Goal: Task Accomplishment & Management: Manage account settings

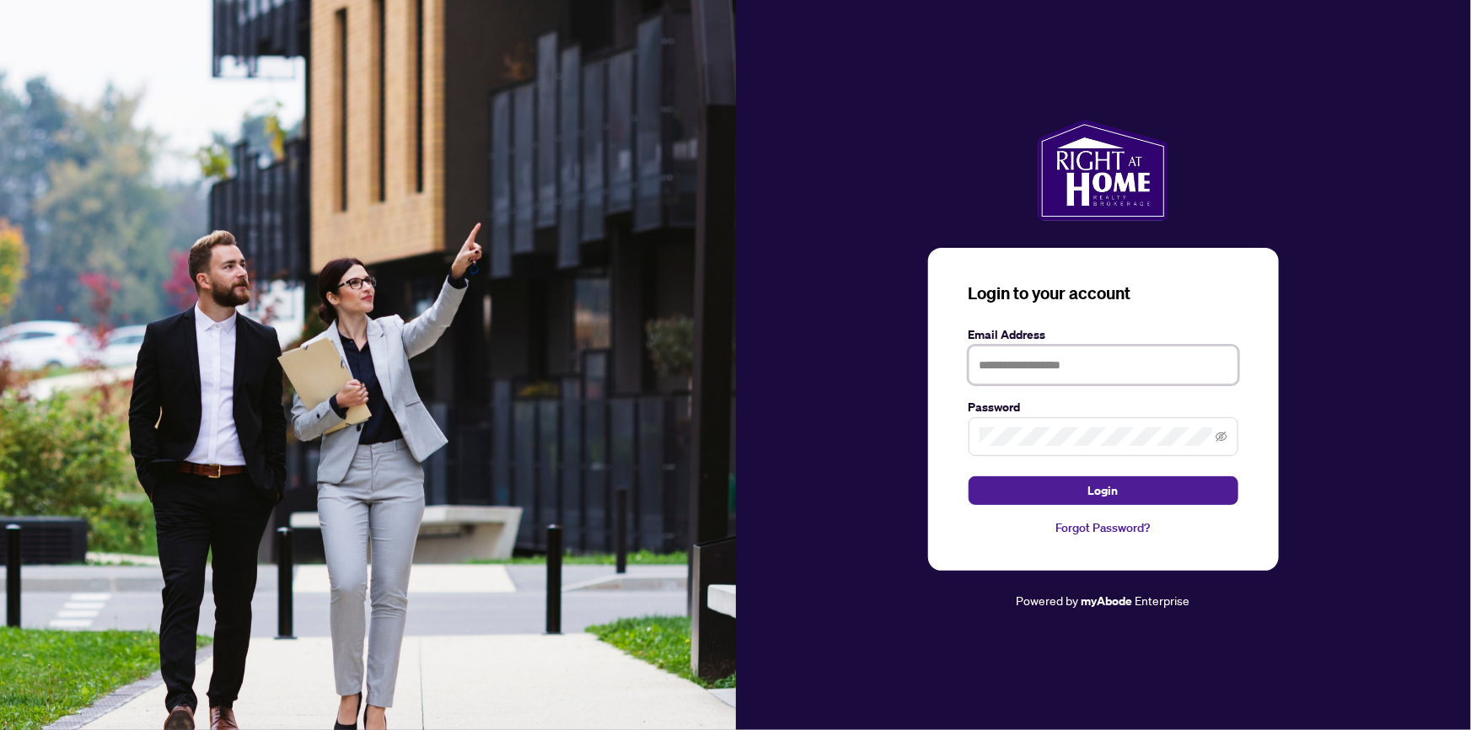
click at [1131, 375] on input "text" at bounding box center [1104, 365] width 270 height 39
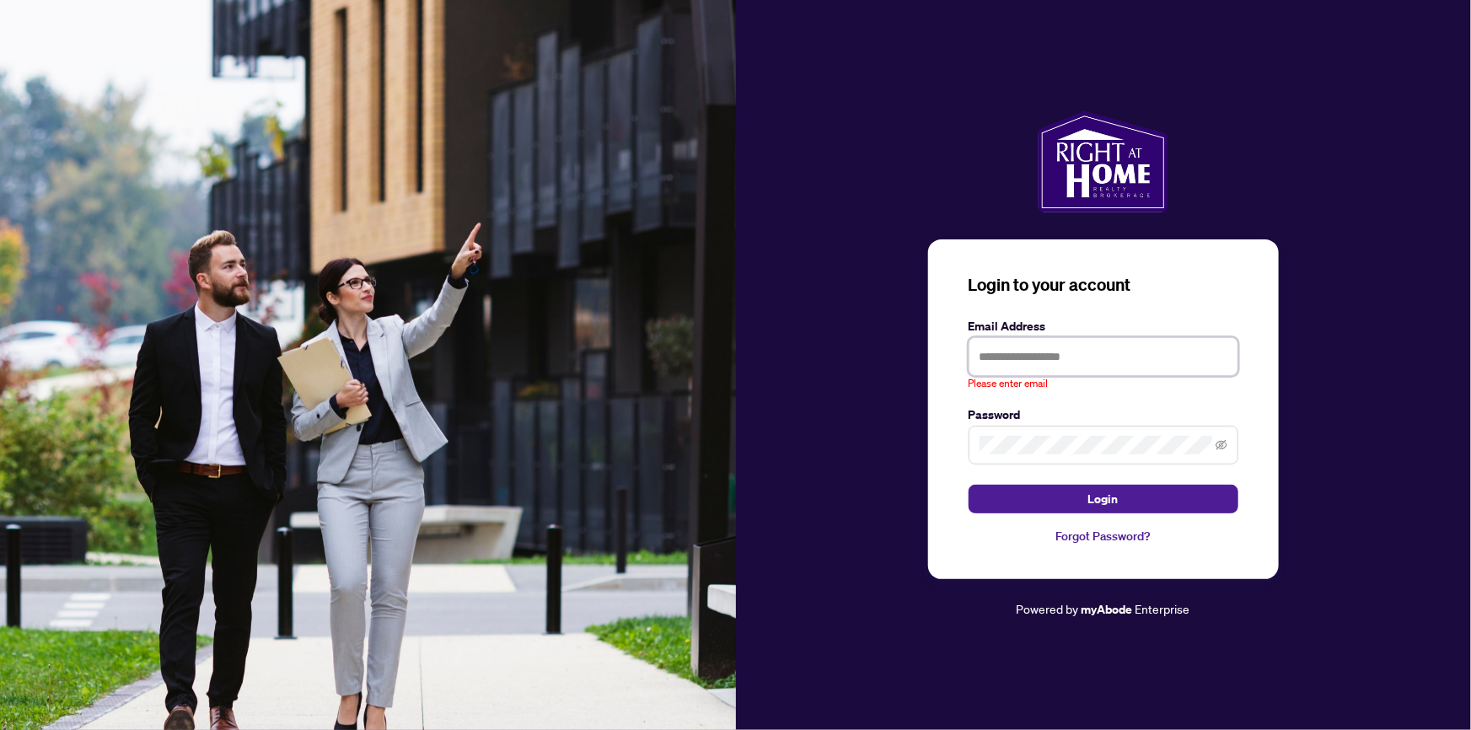
type input "**********"
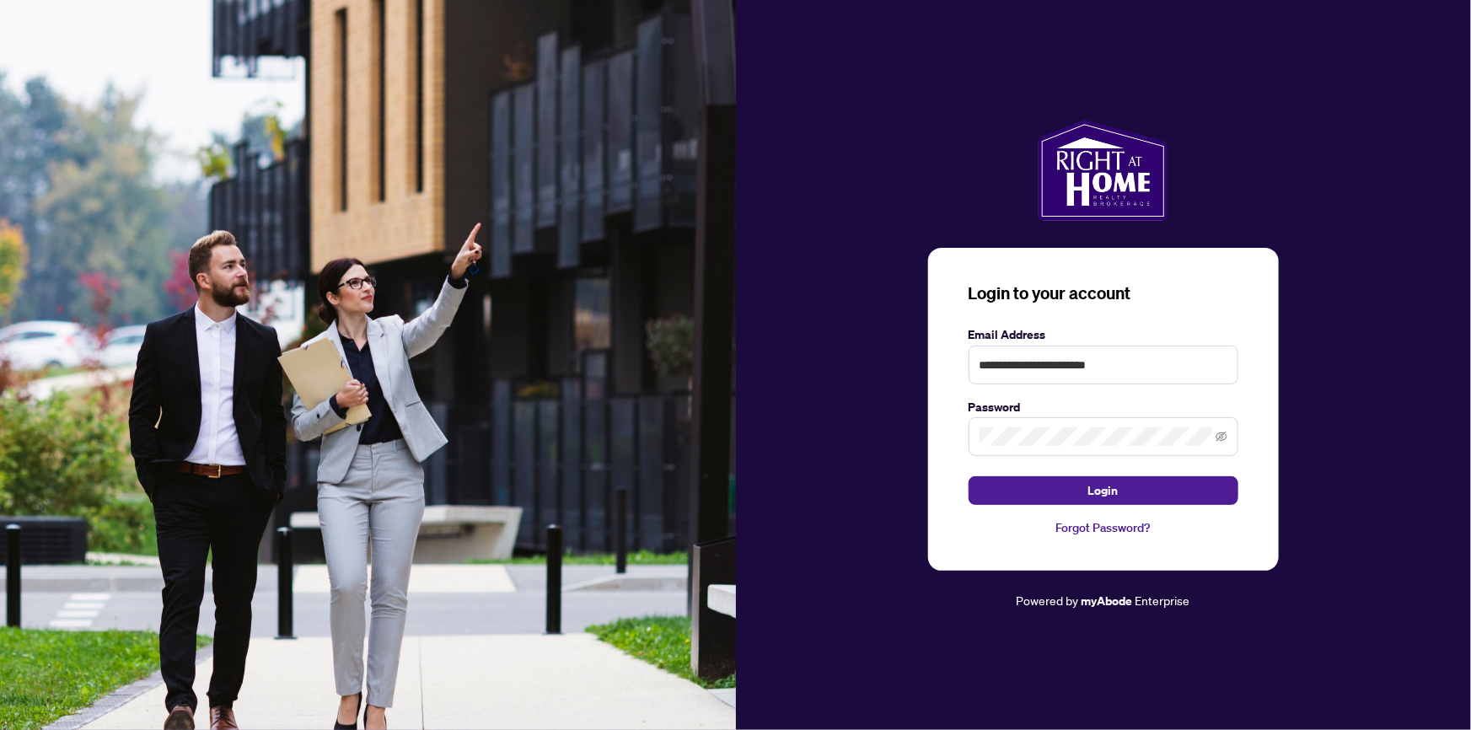
click at [969, 476] on button "Login" at bounding box center [1104, 490] width 270 height 29
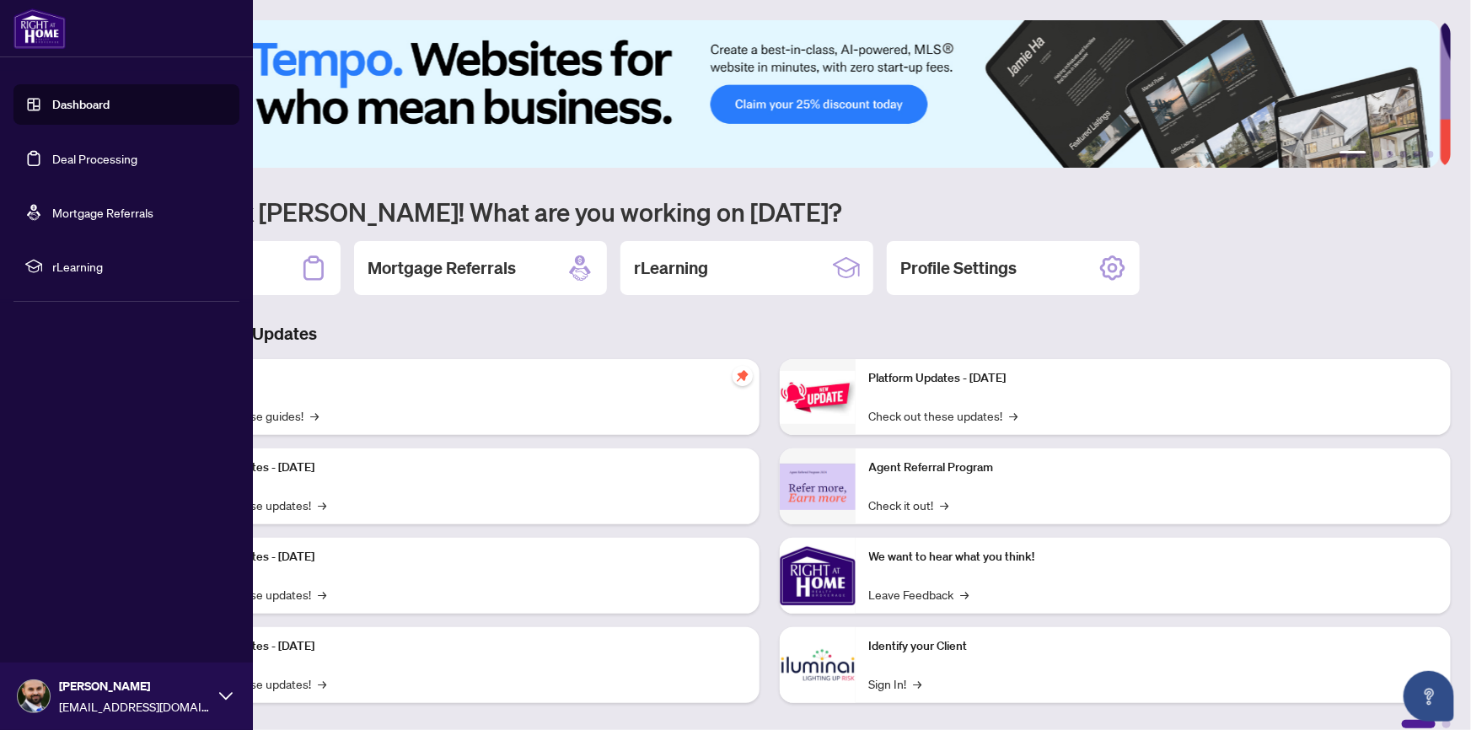
click at [84, 165] on link "Deal Processing" at bounding box center [94, 158] width 85 height 15
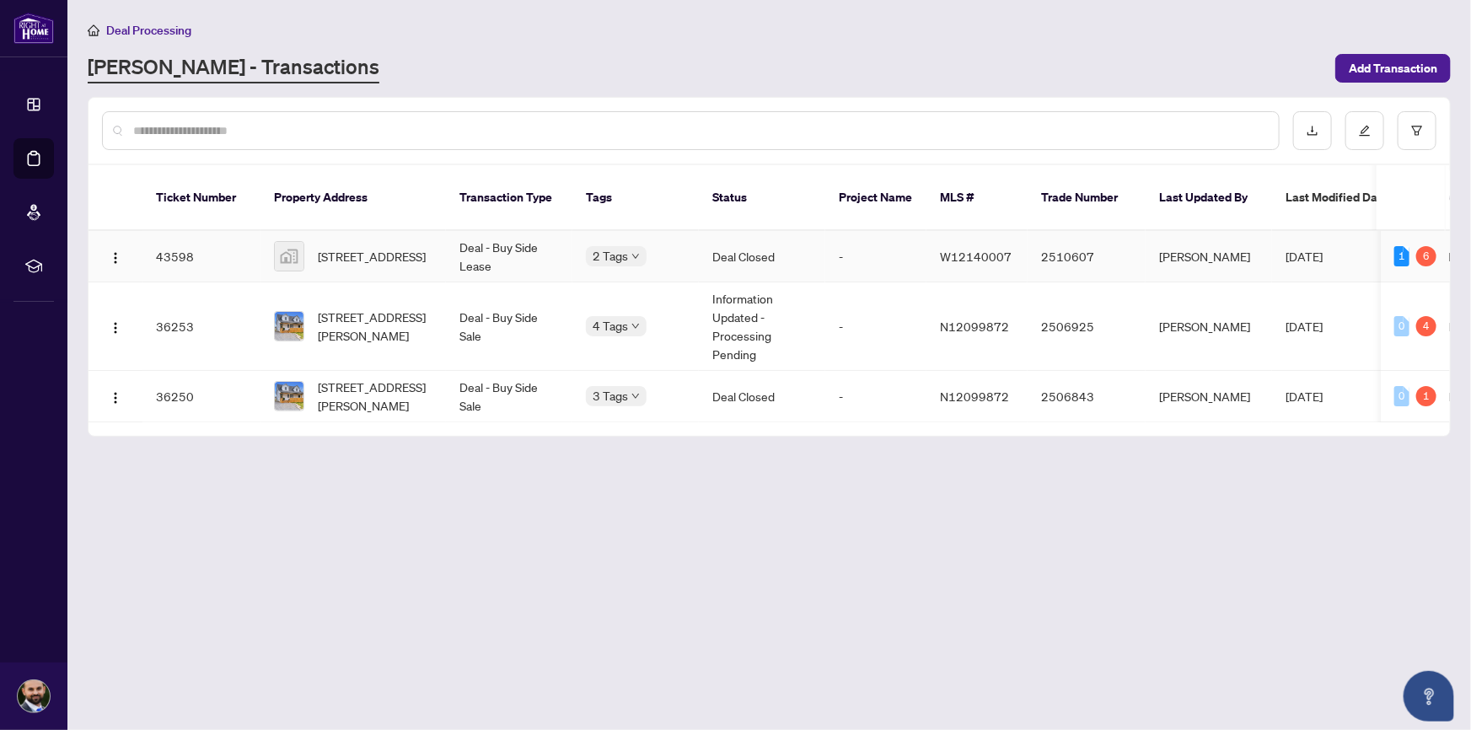
click at [195, 237] on td "43598" at bounding box center [201, 256] width 118 height 51
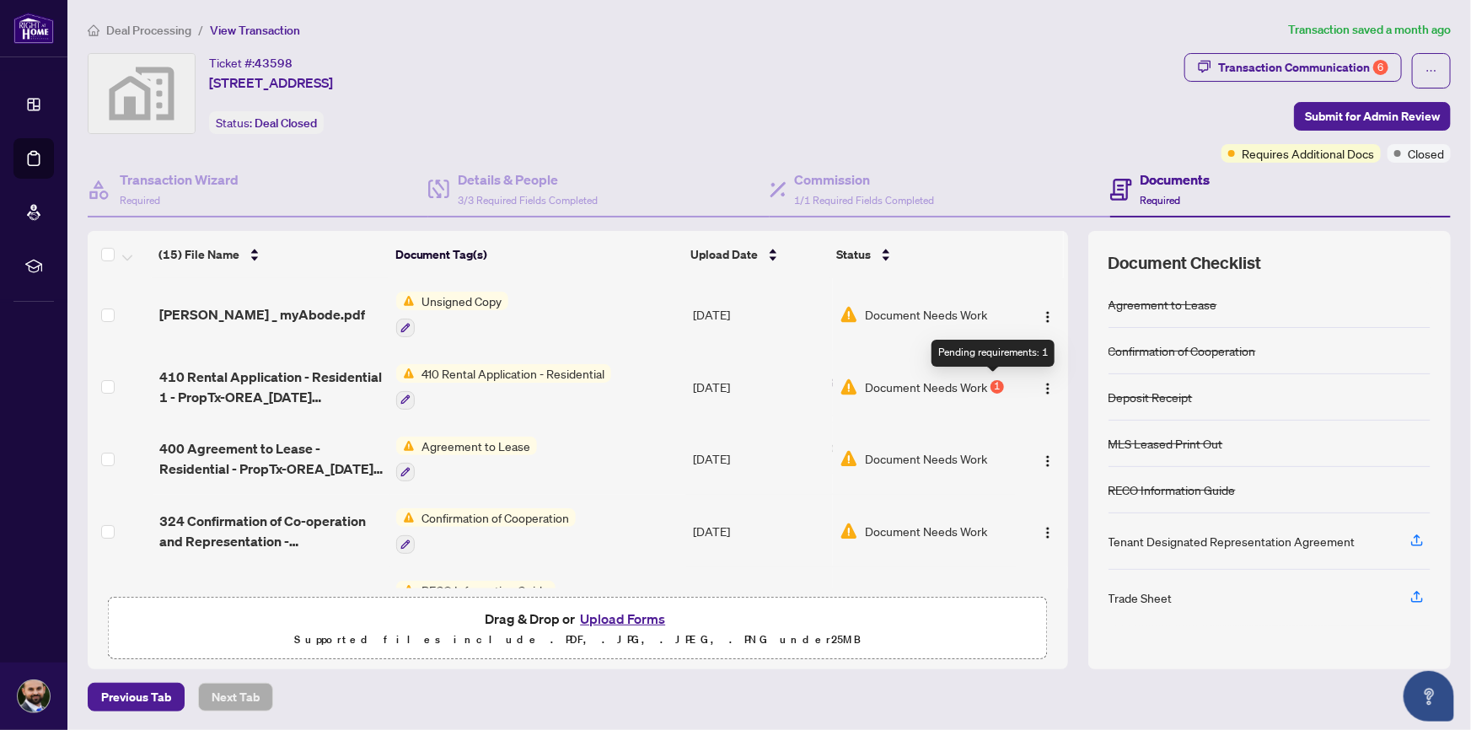
click at [991, 382] on div "1" at bounding box center [997, 386] width 13 height 13
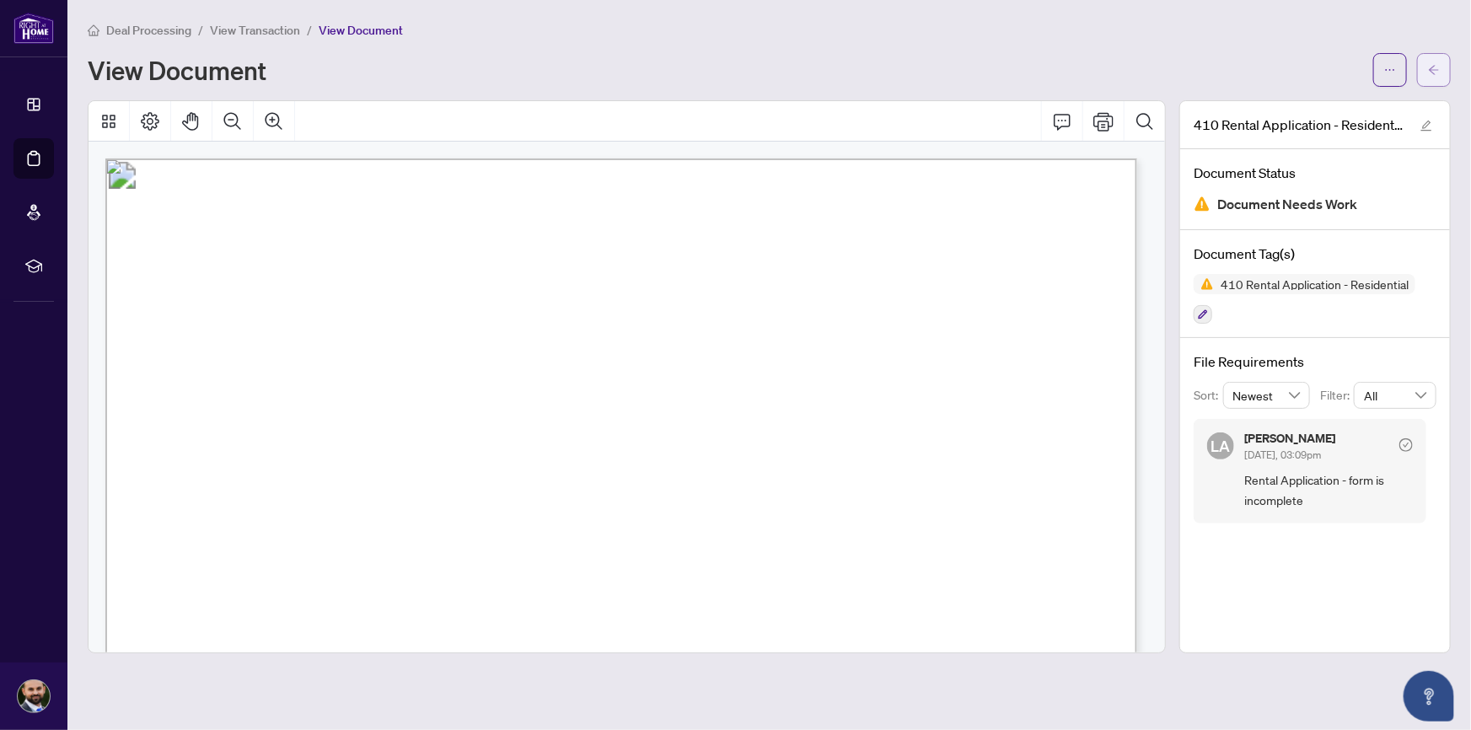
click at [1436, 64] on icon "arrow-left" at bounding box center [1434, 70] width 12 height 12
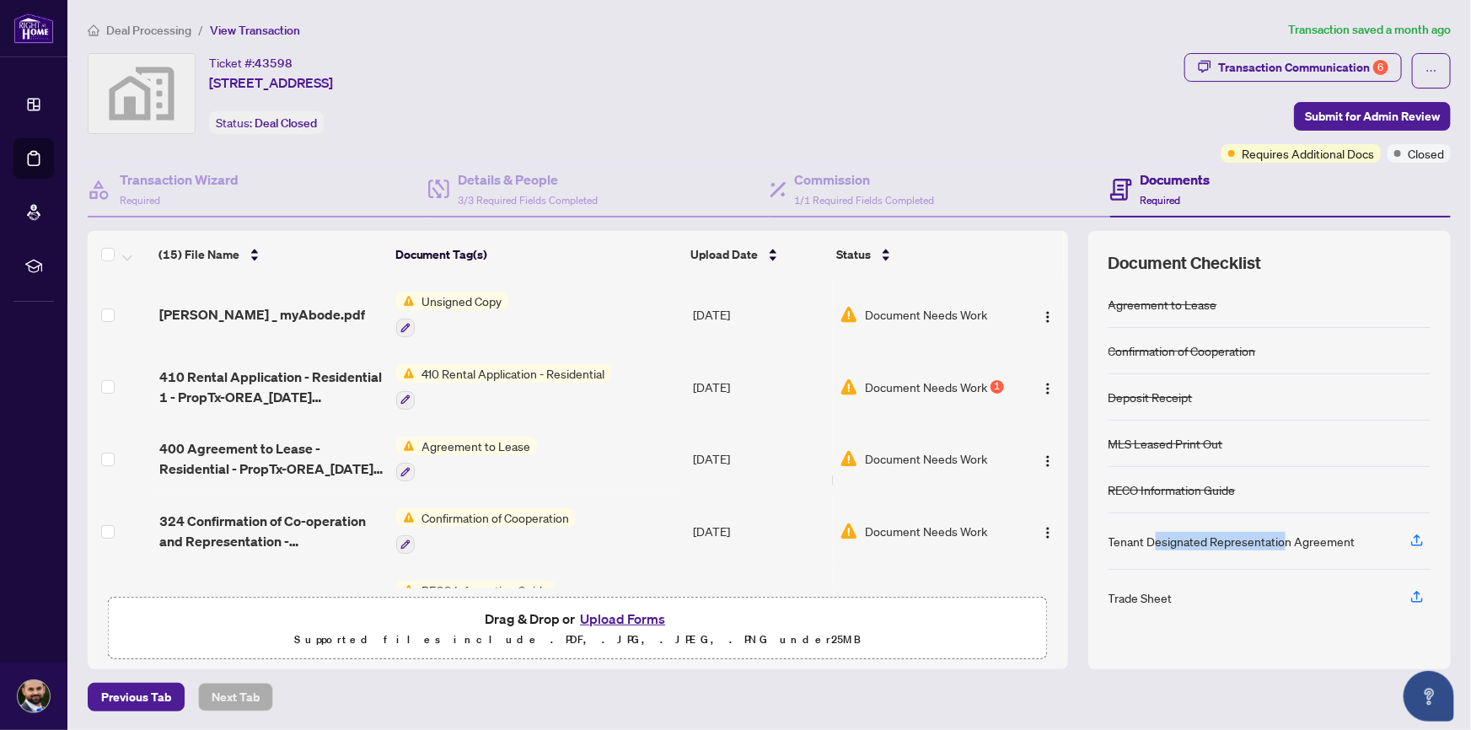
drag, startPoint x: 1156, startPoint y: 534, endPoint x: 1278, endPoint y: 523, distance: 122.8
click at [1278, 523] on div "Tenant Designated Representation Agreement" at bounding box center [1270, 541] width 322 height 56
click at [1138, 599] on div "Trade Sheet" at bounding box center [1141, 598] width 64 height 19
click at [1313, 56] on button "Transaction Communication 6" at bounding box center [1294, 67] width 218 height 29
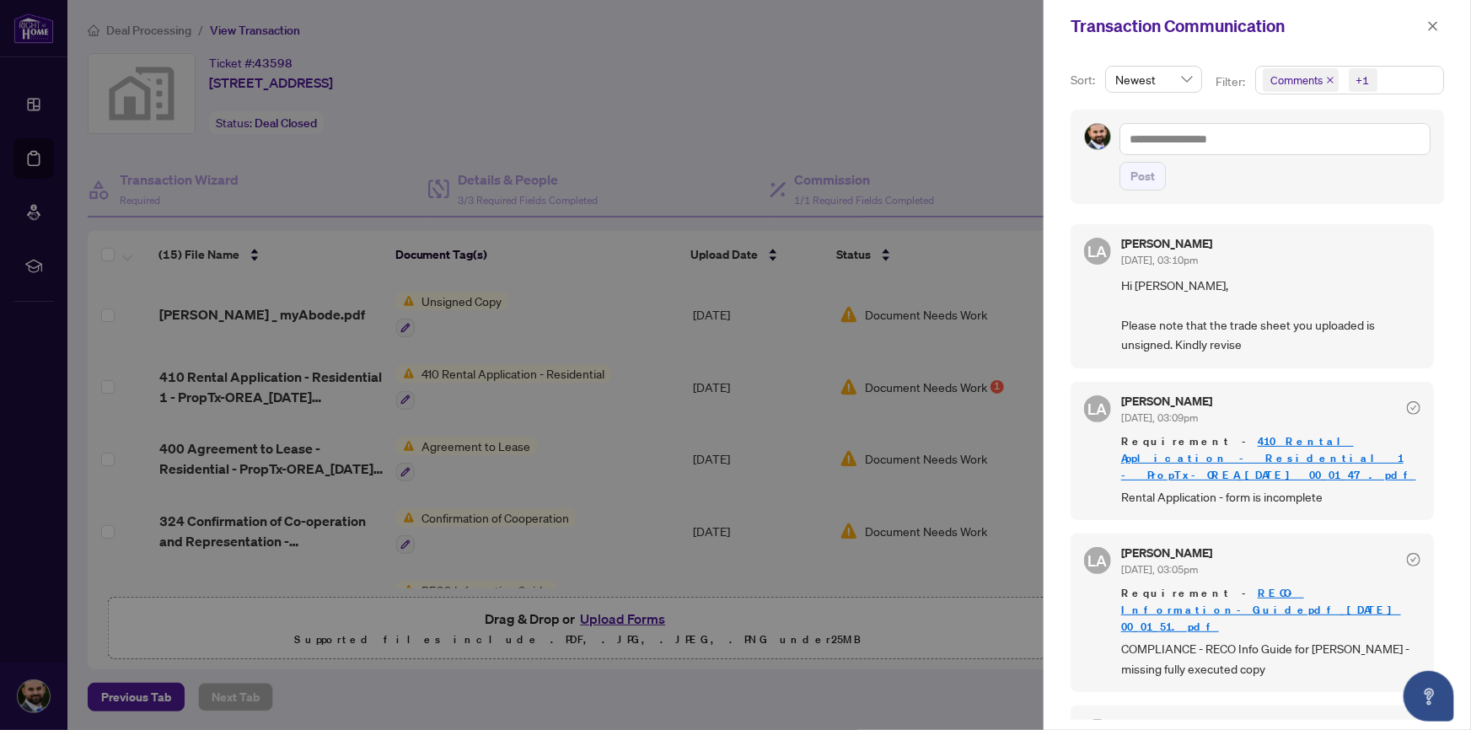
click at [1326, 83] on icon "close" at bounding box center [1330, 80] width 8 height 8
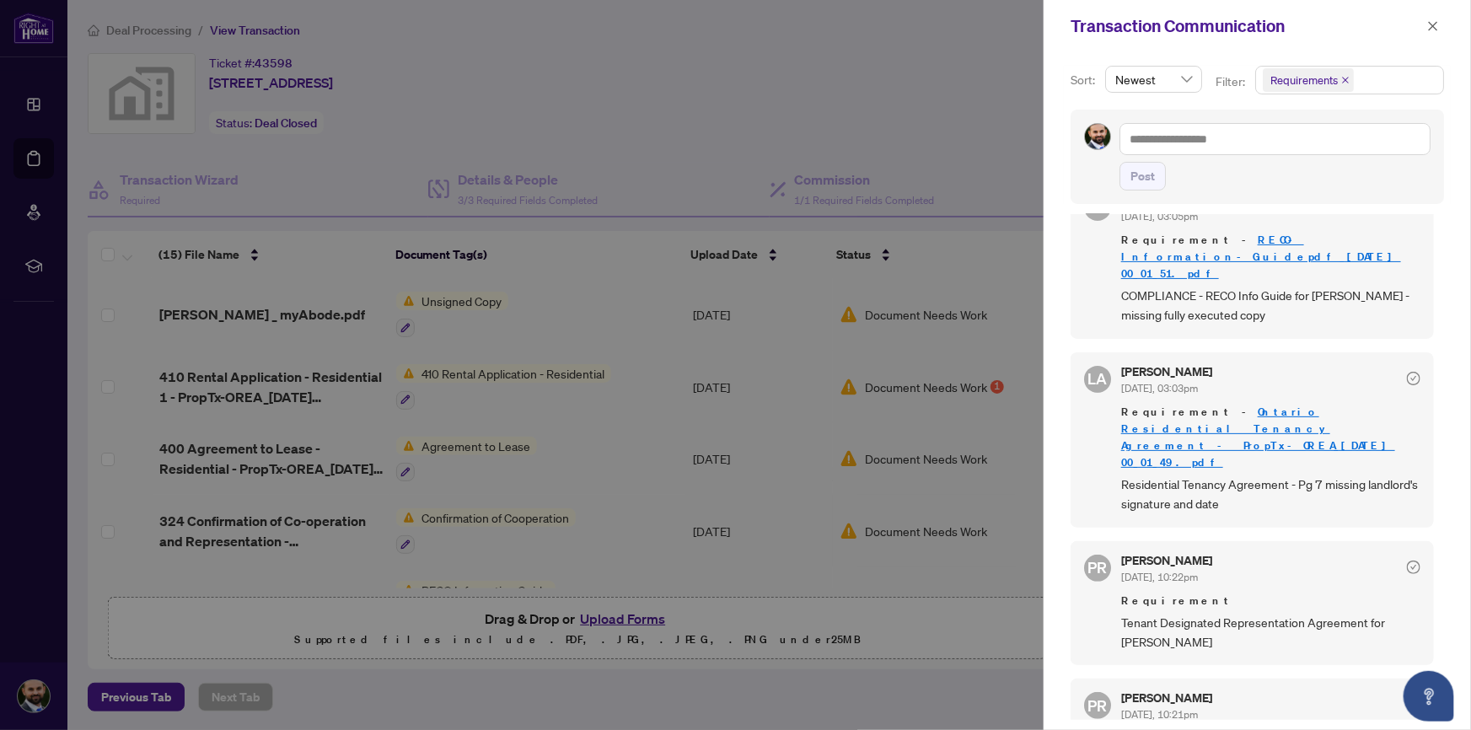
scroll to position [204, 0]
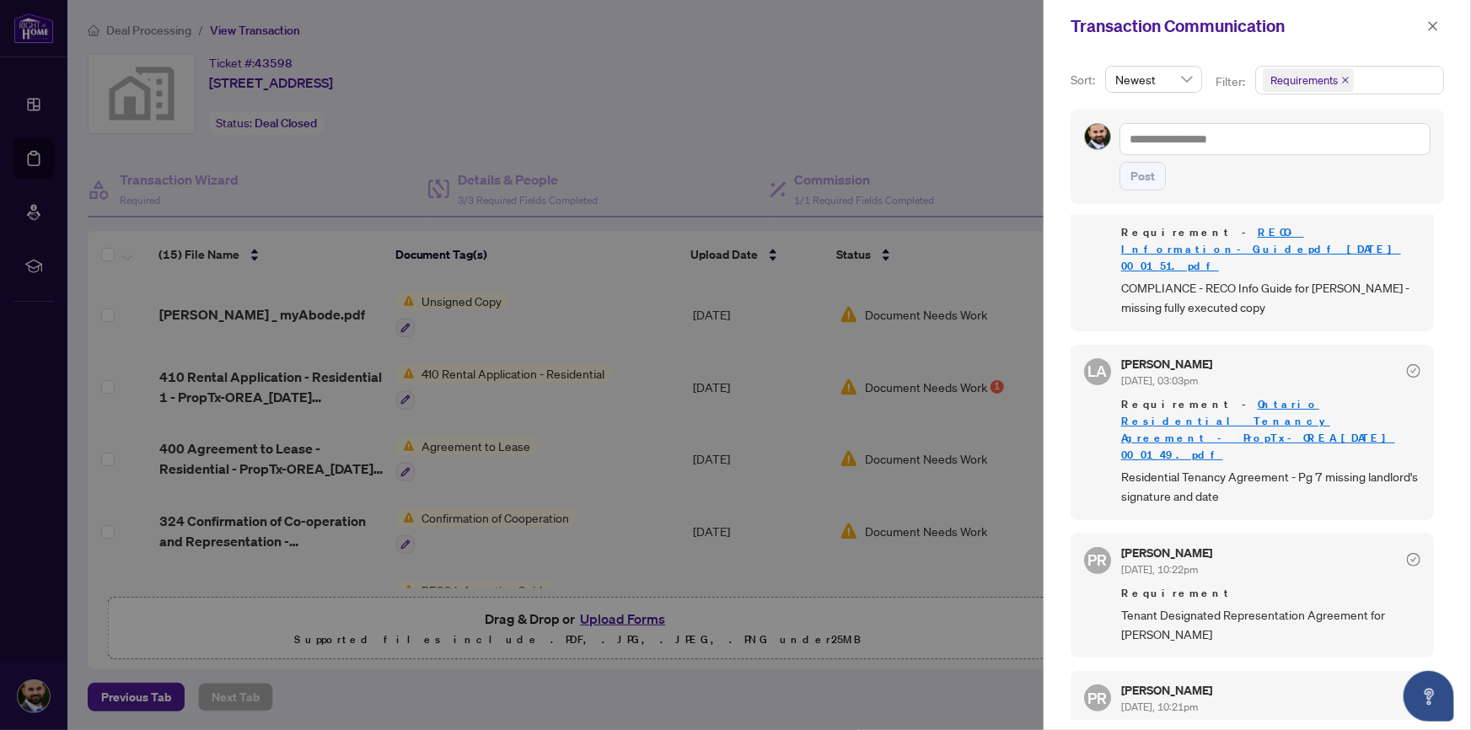
click at [1256, 397] on link "Ontario Residential Tenancy Agreement - PropTx-OREA_[DATE] 00_01_49.pdf" at bounding box center [1258, 429] width 274 height 65
click at [1261, 396] on span "Requirement - Ontario Residential Tenancy Agreement - PropTx-OREA_[DATE] 00_01_…" at bounding box center [1270, 429] width 299 height 67
click at [1249, 397] on link "Ontario Residential Tenancy Agreement - PropTx-OREA_[DATE] 00_01_49.pdf" at bounding box center [1258, 429] width 274 height 65
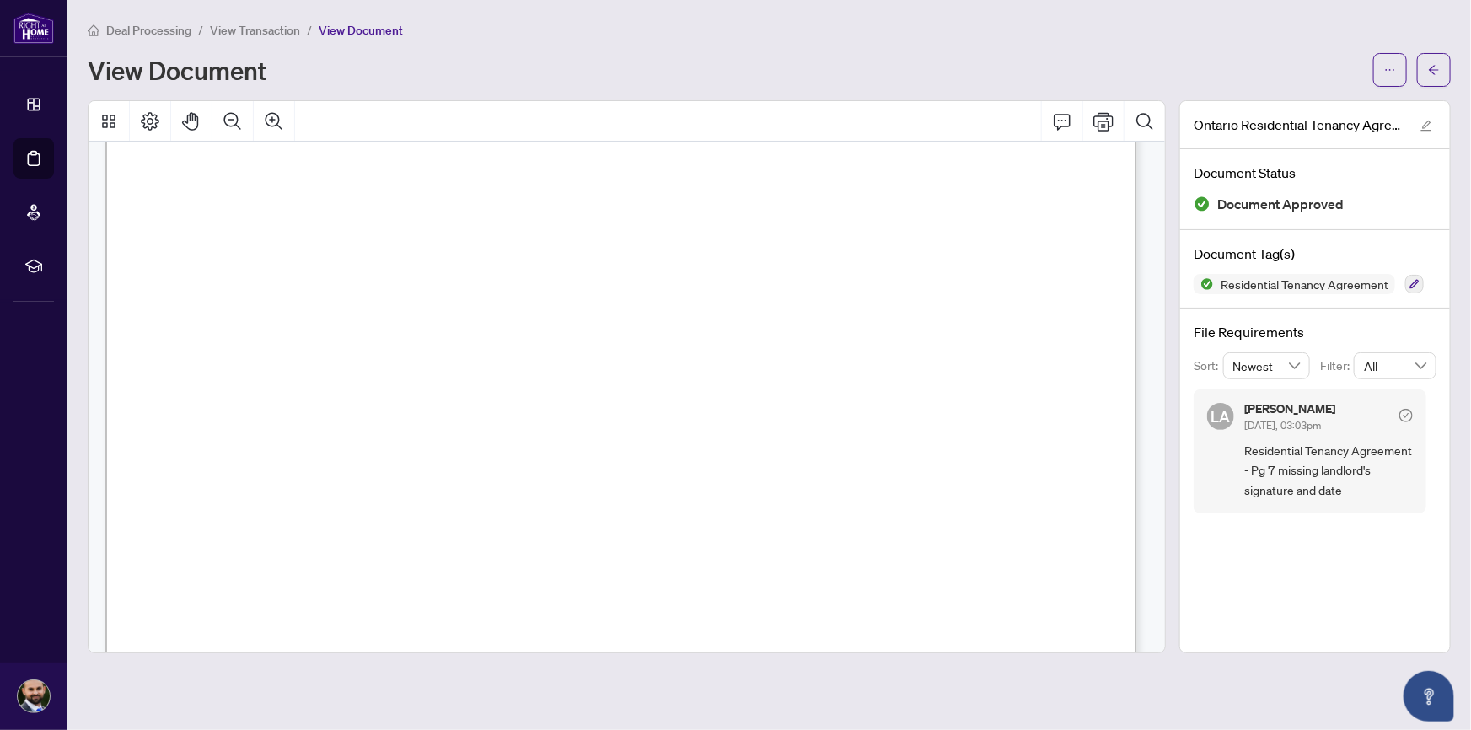
scroll to position [8278, 0]
click at [1428, 72] on icon "arrow-left" at bounding box center [1434, 70] width 12 height 12
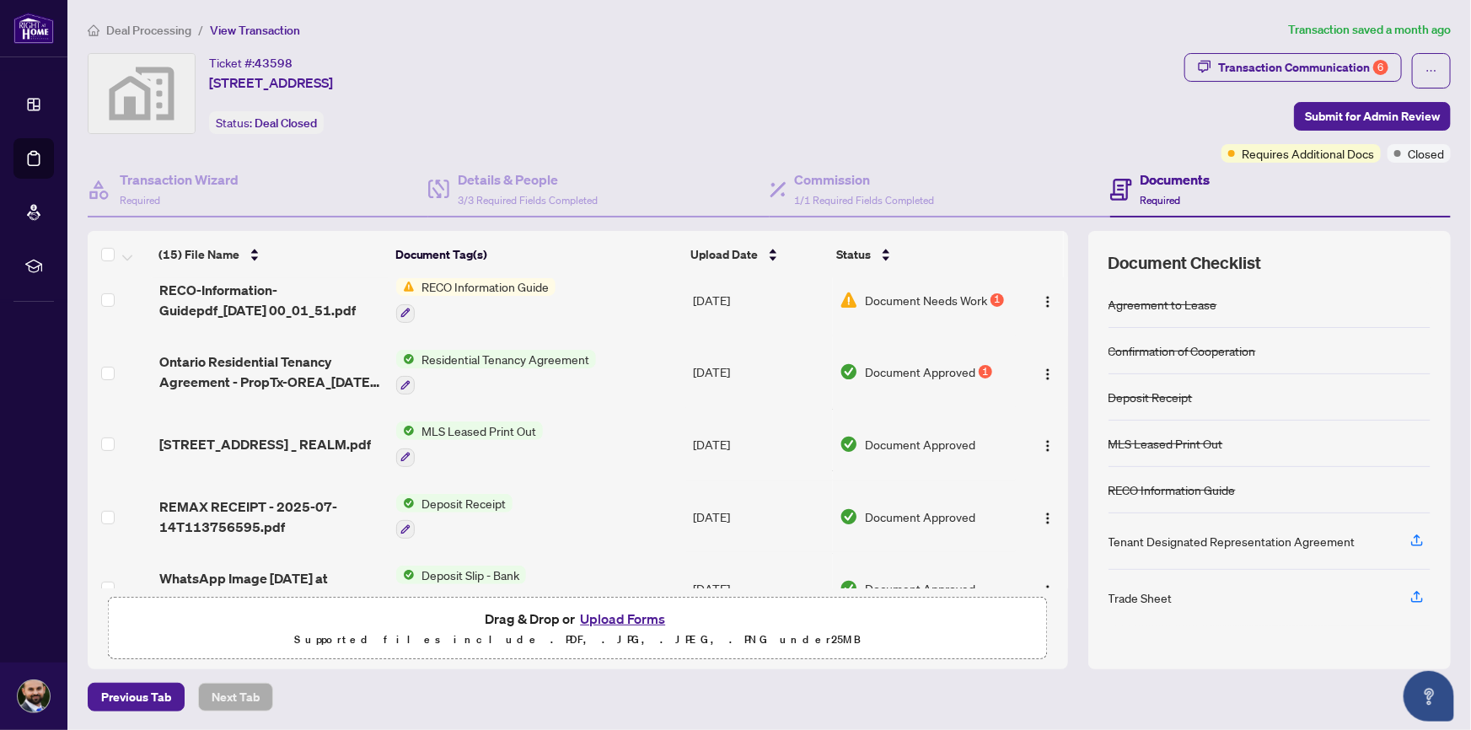
scroll to position [306, 0]
click at [1158, 535] on div "Tenant Designated Representation Agreement" at bounding box center [1232, 541] width 247 height 19
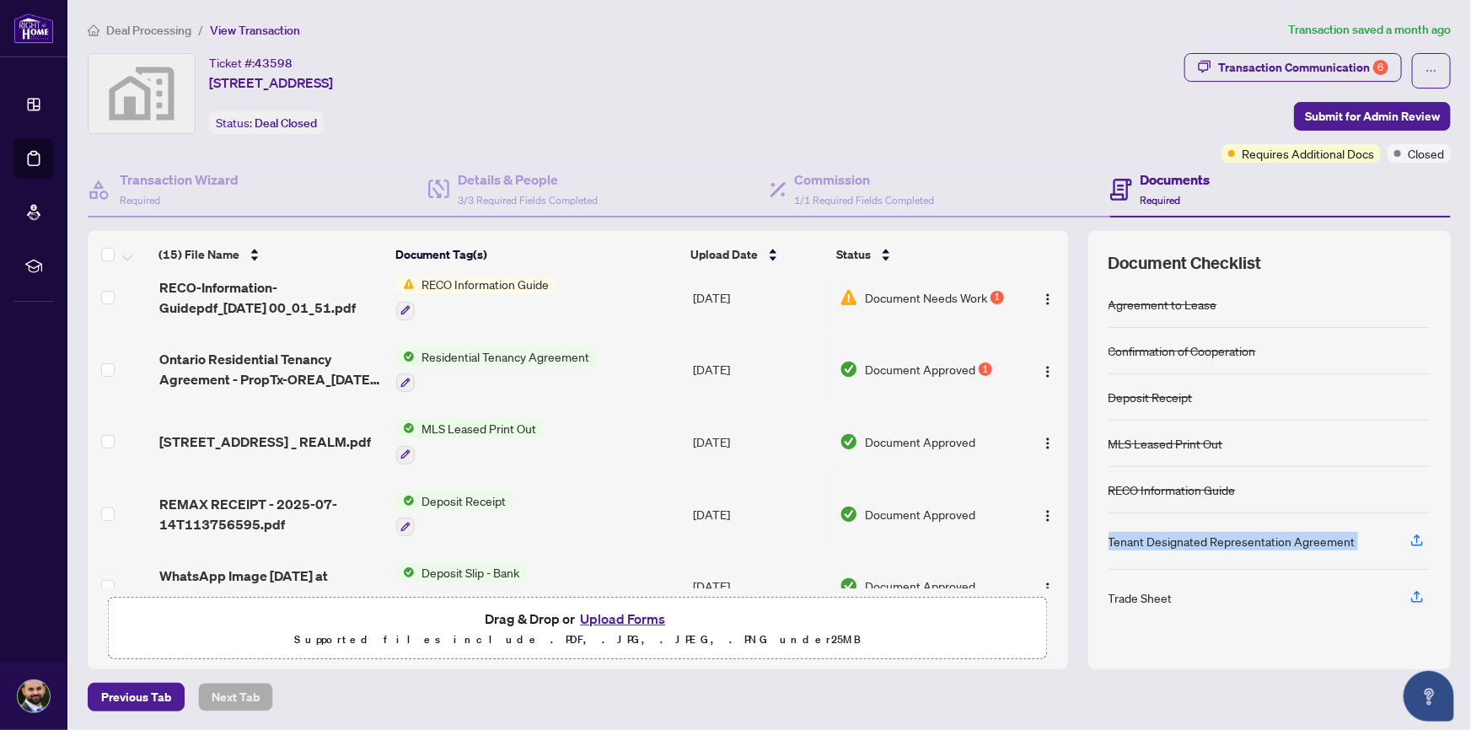
click at [1158, 535] on div "Tenant Designated Representation Agreement" at bounding box center [1232, 541] width 247 height 19
click at [1281, 546] on div "Tenant Designated Representation Agreement" at bounding box center [1232, 541] width 247 height 19
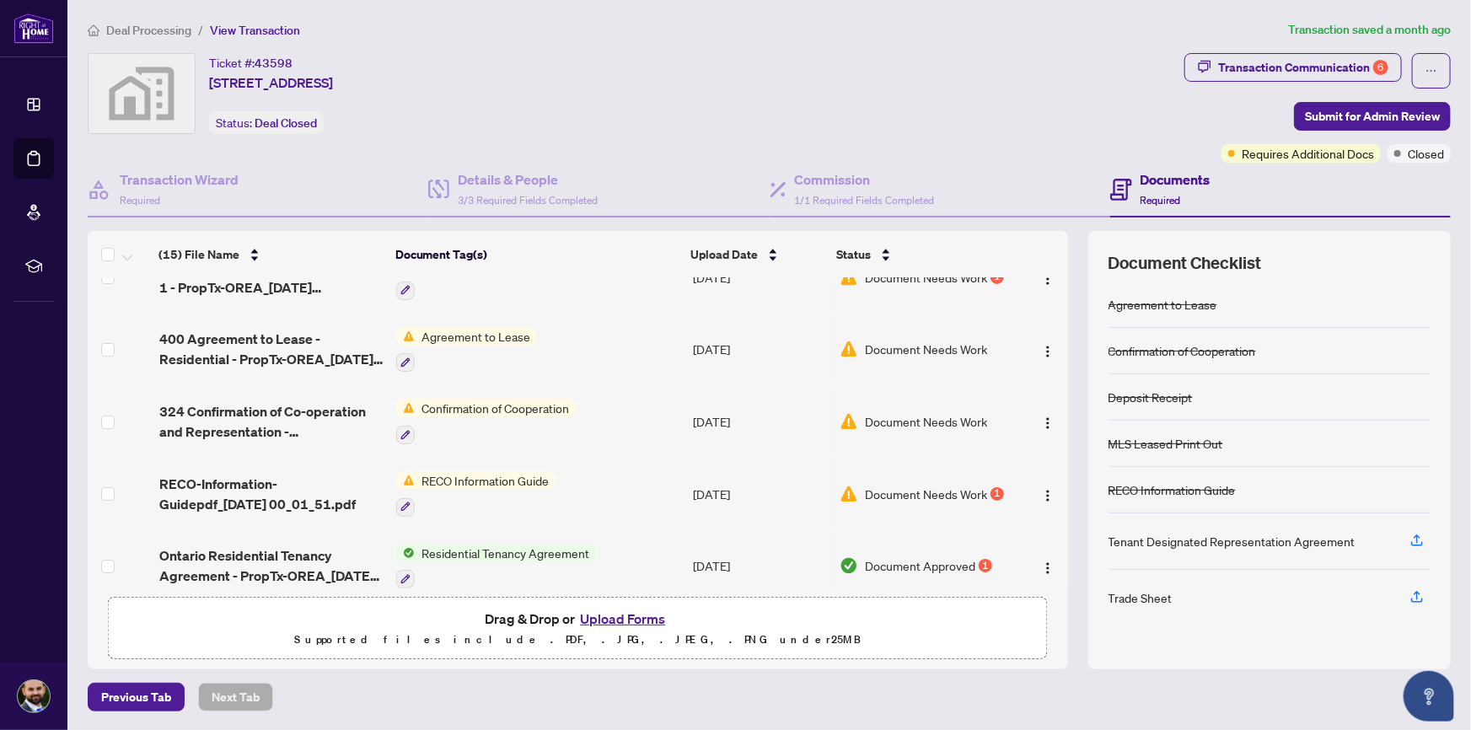
scroll to position [101, 0]
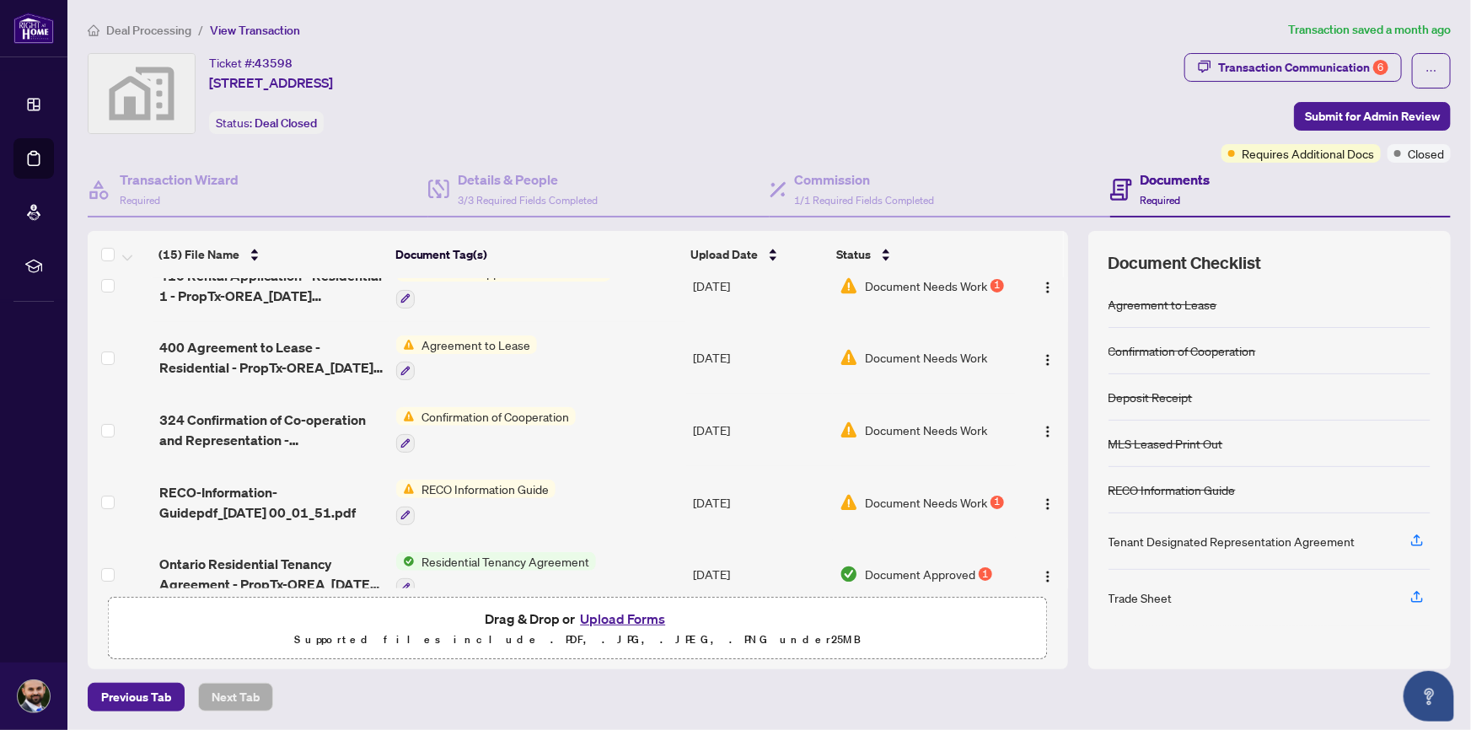
click at [1352, 82] on span "Transaction Communication 6" at bounding box center [1294, 70] width 218 height 35
click at [1352, 66] on div "Transaction Communication 6" at bounding box center [1303, 67] width 170 height 27
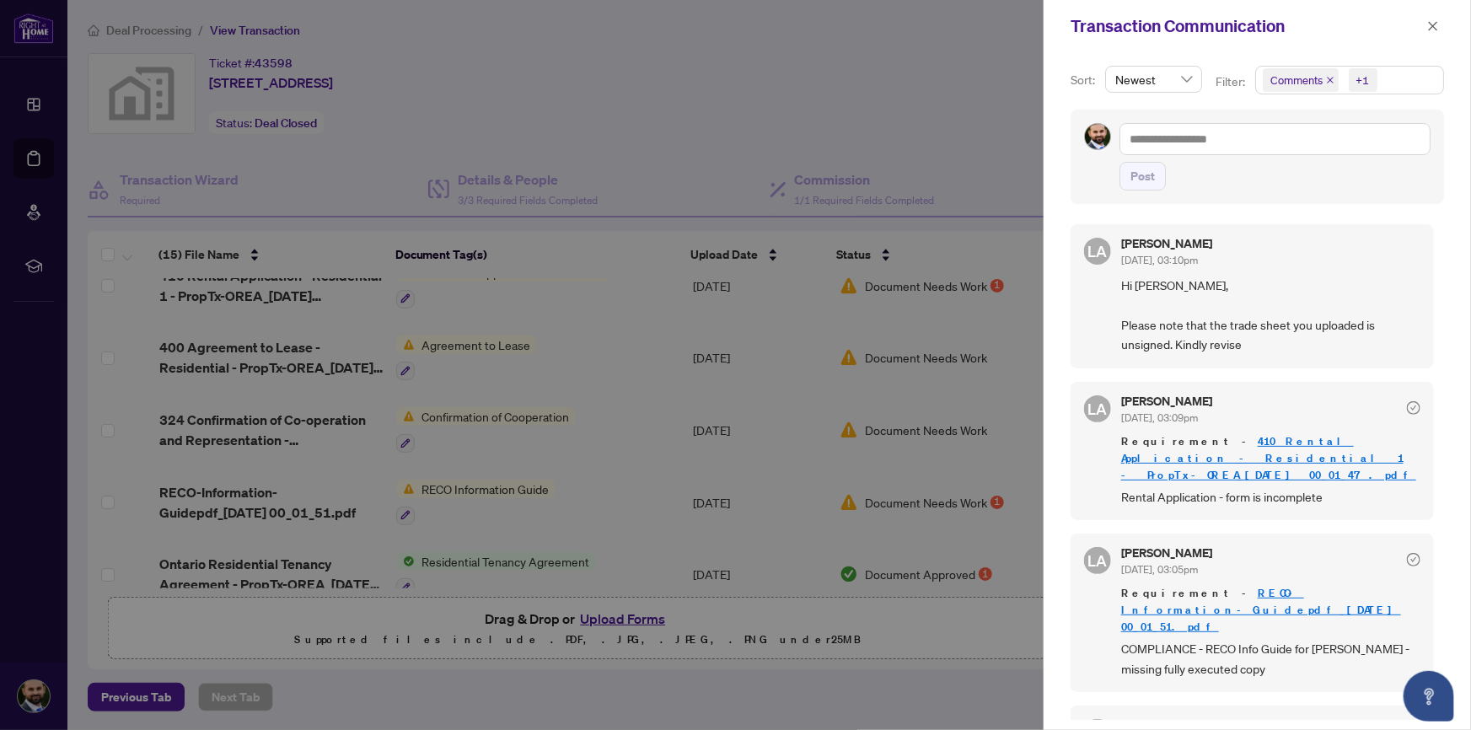
click at [1331, 78] on icon "close" at bounding box center [1330, 80] width 7 height 7
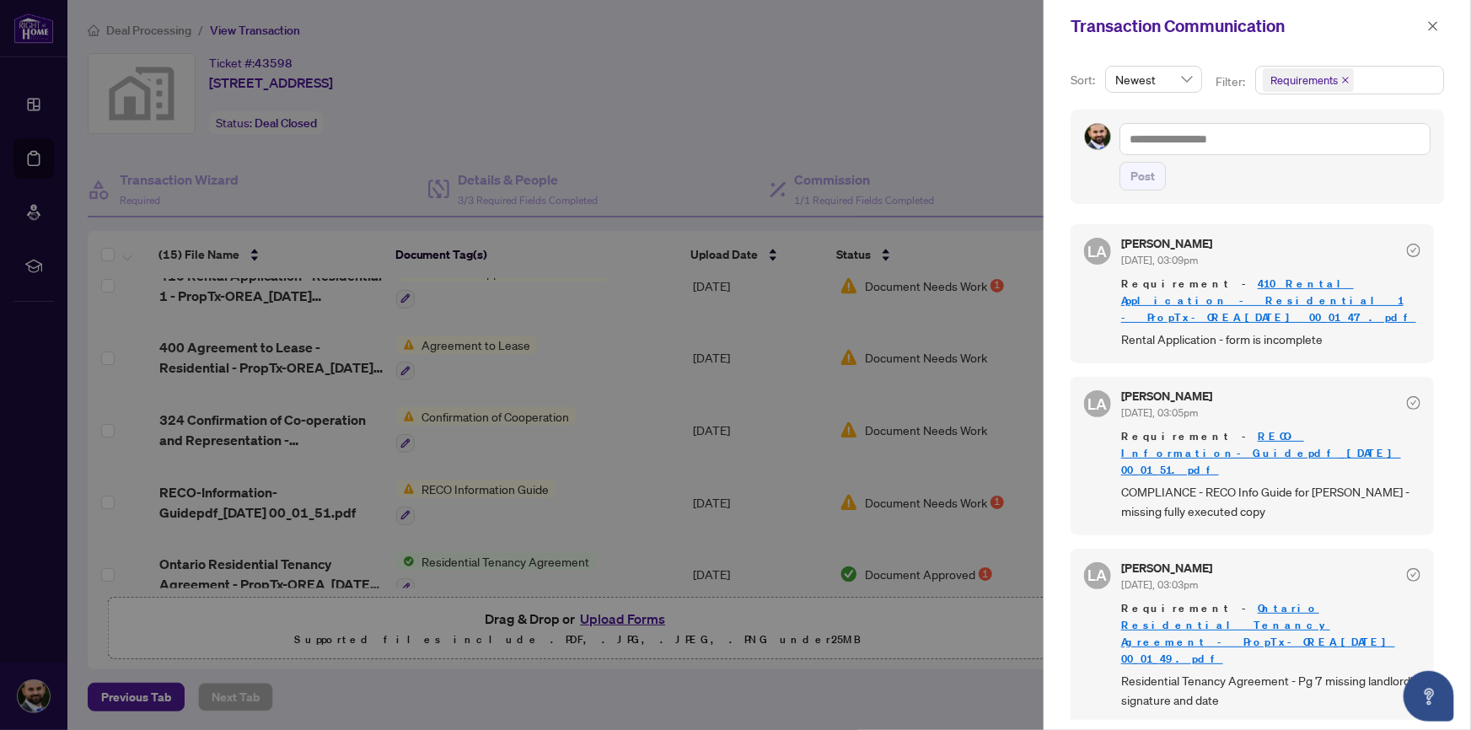
click at [1237, 482] on span "COMPLIANCE - RECO Info Guide for [PERSON_NAME] - missing fully executed copy" at bounding box center [1270, 502] width 299 height 40
click at [1266, 330] on span "Rental Application - form is incomplete" at bounding box center [1270, 339] width 299 height 19
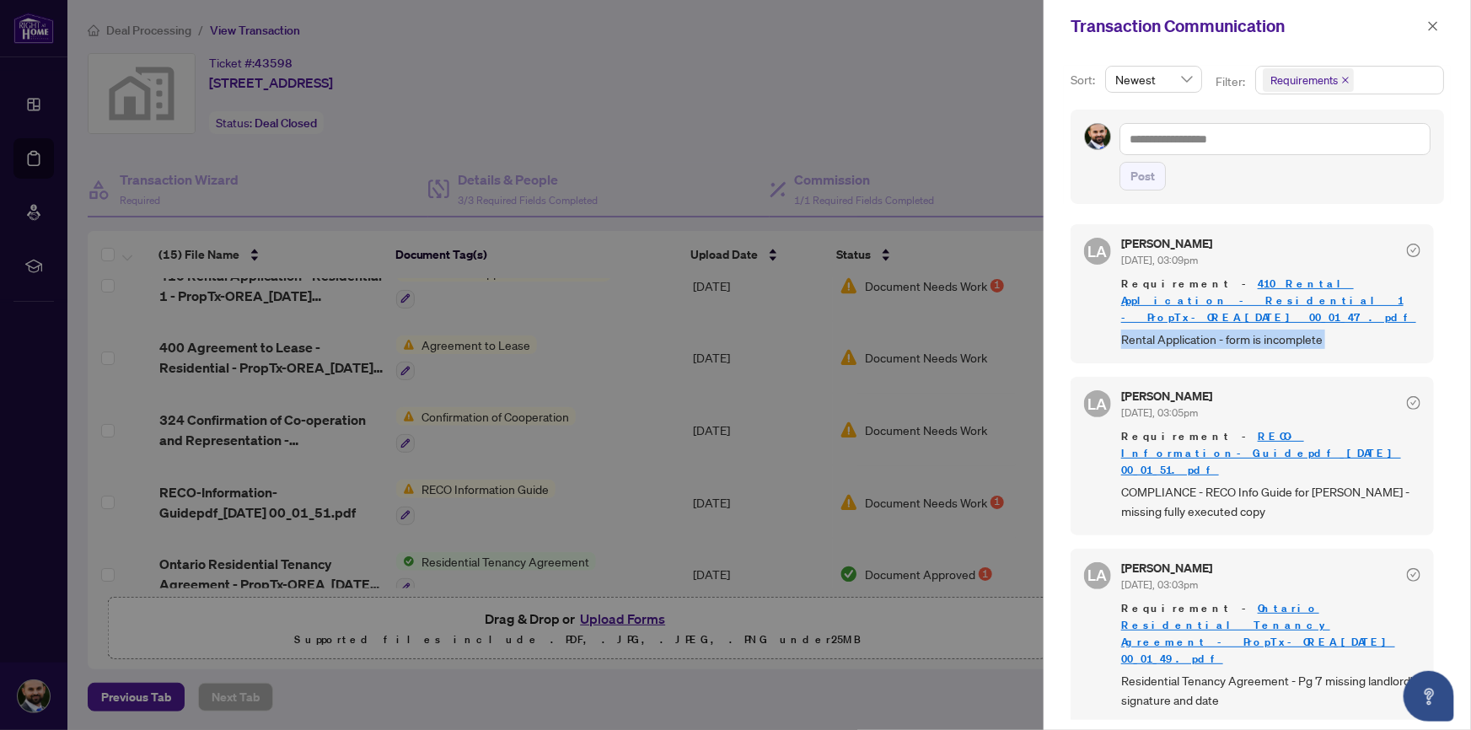
click at [1266, 330] on span "Rental Application - form is incomplete" at bounding box center [1270, 339] width 299 height 19
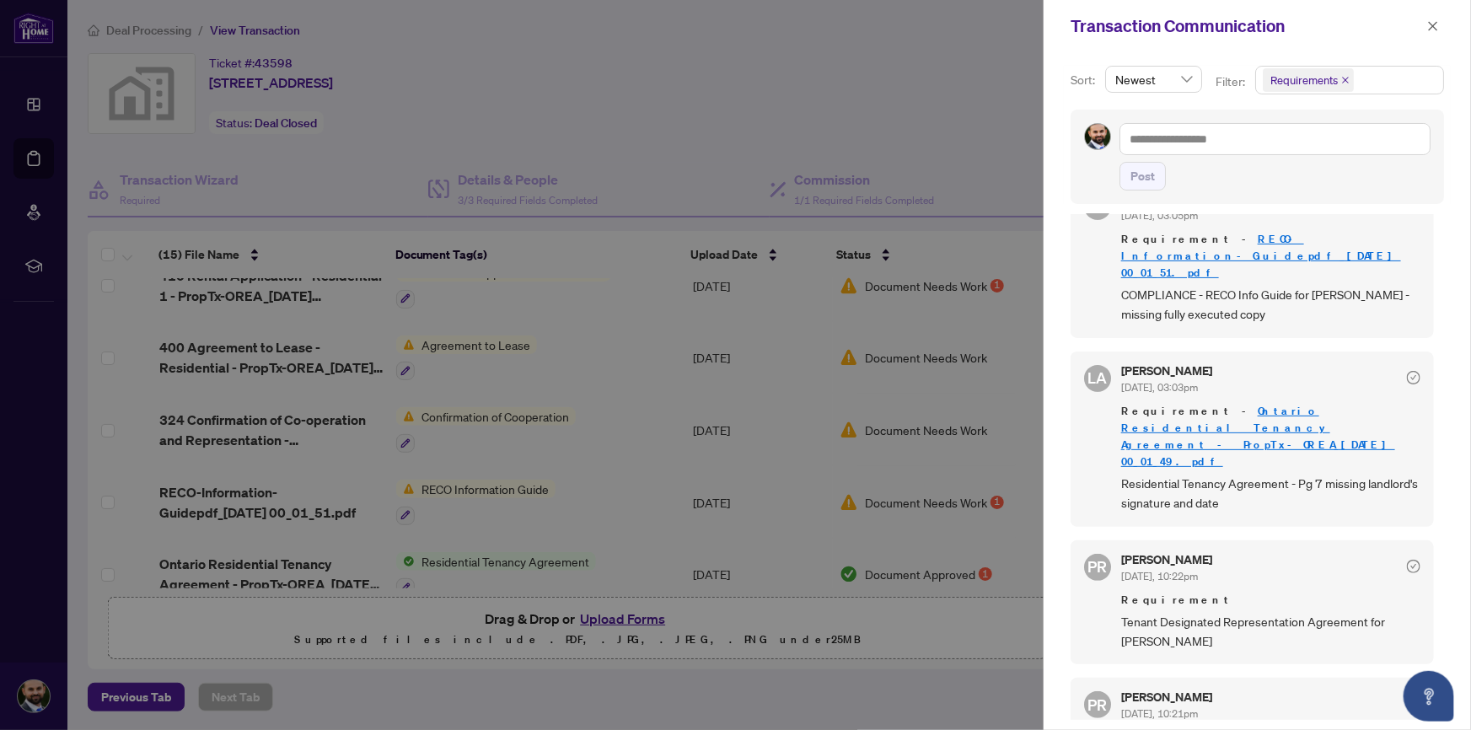
scroll to position [204, 0]
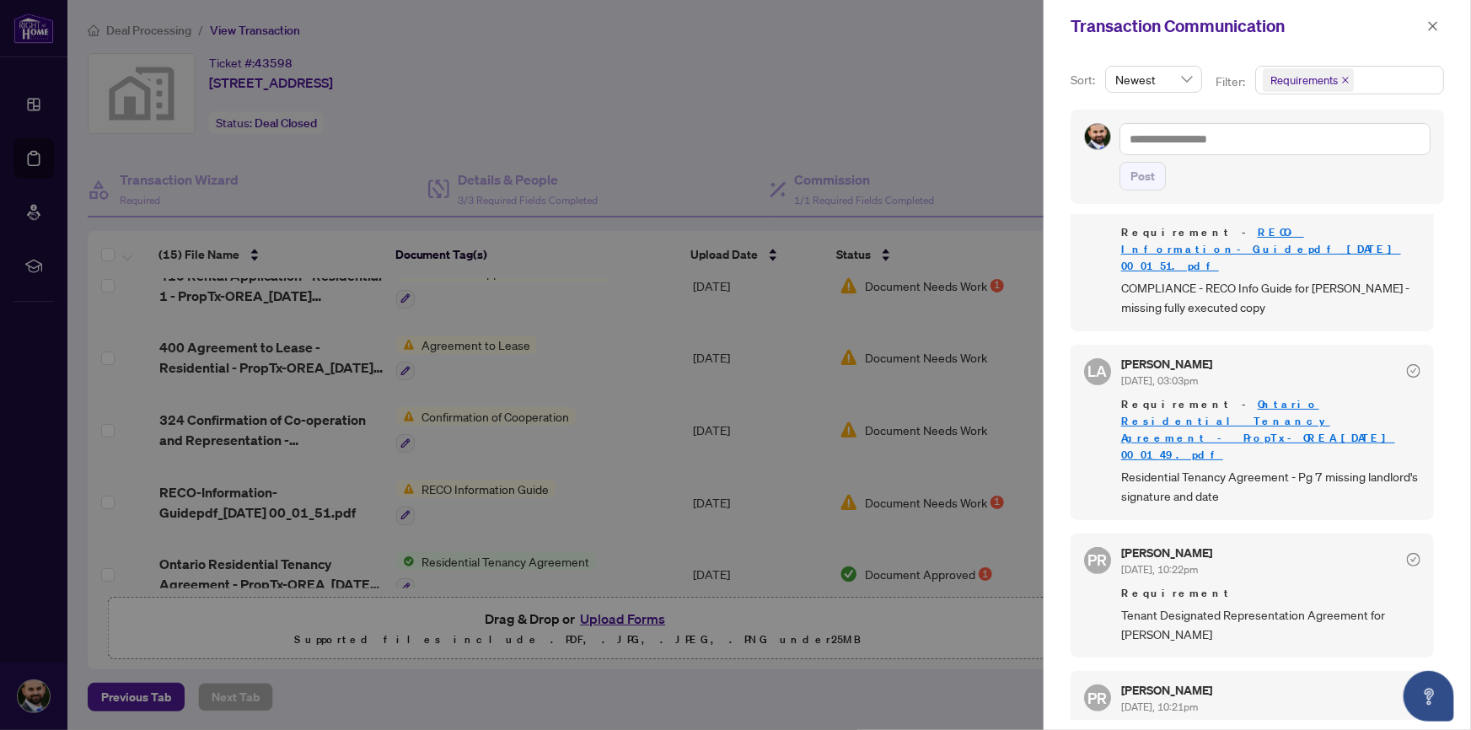
click at [1207, 605] on span "Tenant Designated Representation Agreement for [PERSON_NAME]" at bounding box center [1270, 625] width 299 height 40
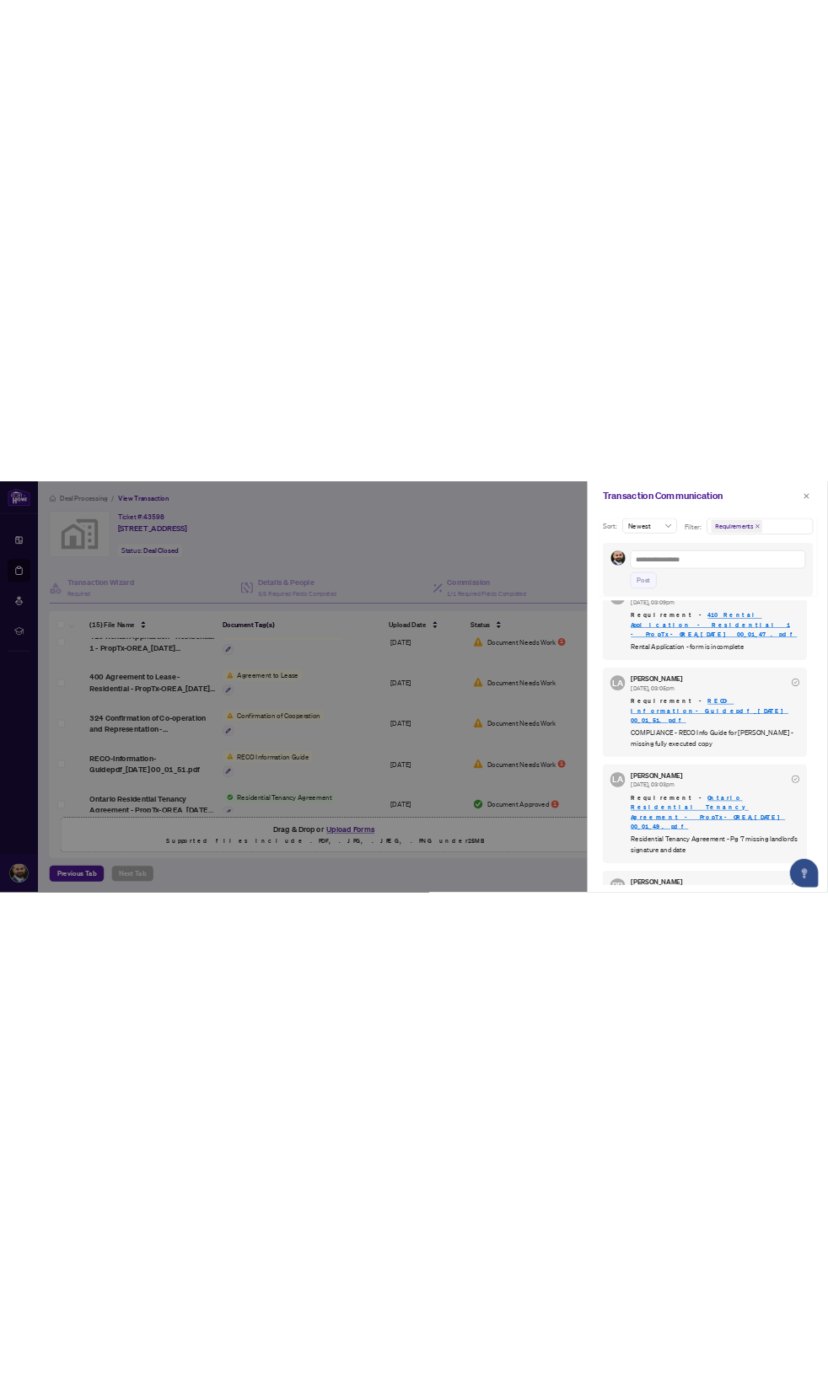
scroll to position [0, 0]
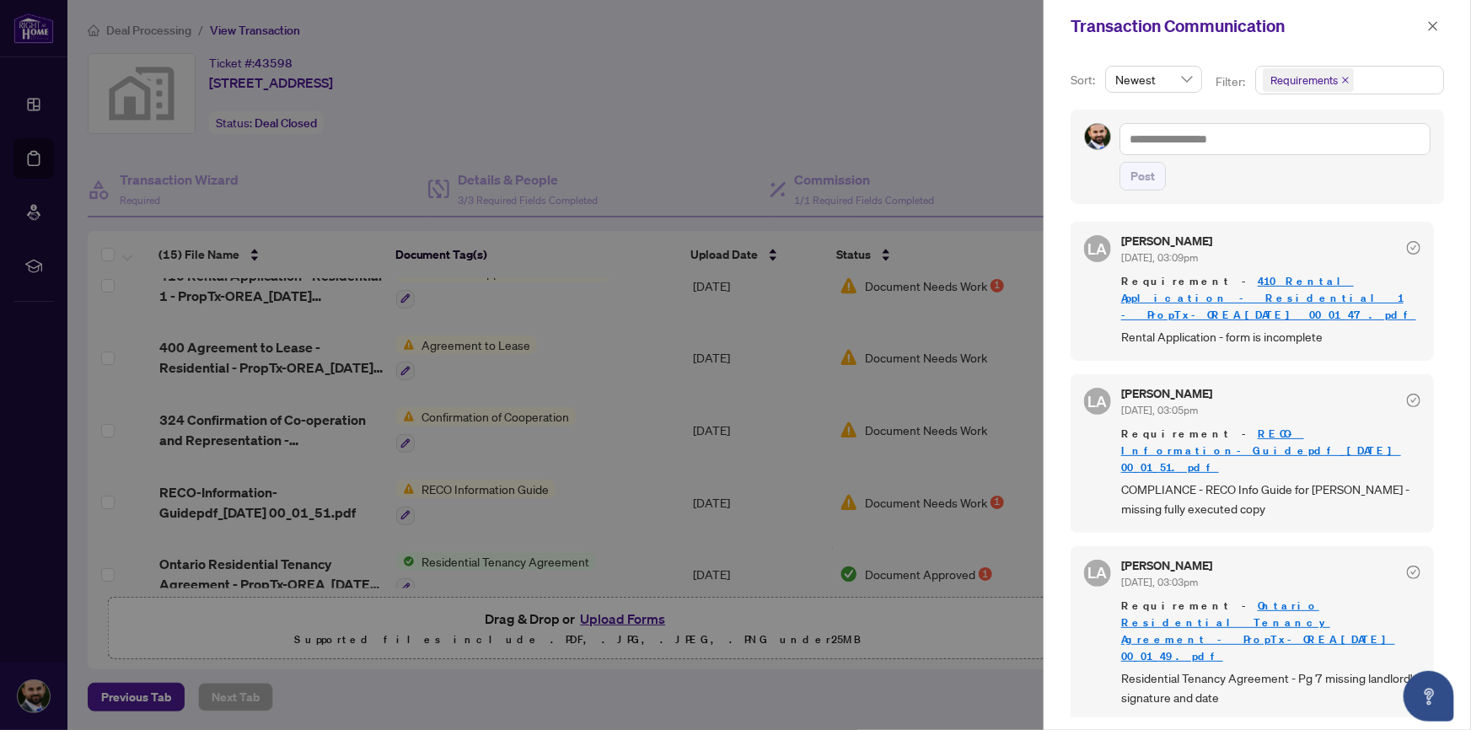
click at [665, 135] on div at bounding box center [735, 365] width 1471 height 730
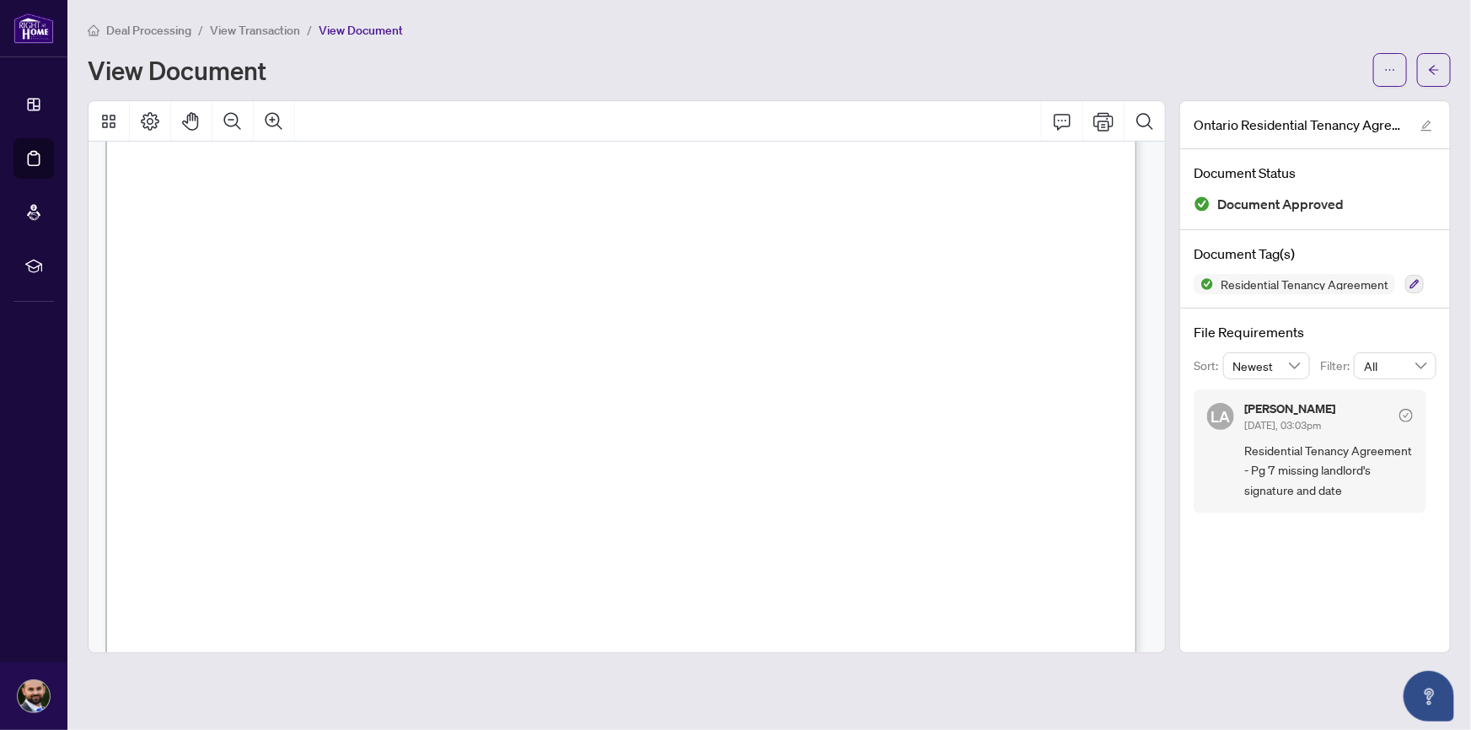
scroll to position [408, 0]
